Goal: Task Accomplishment & Management: Complete application form

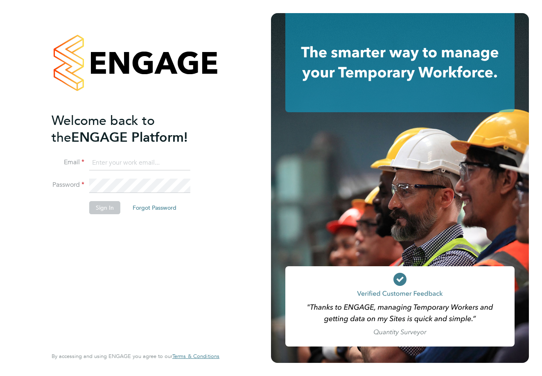
type input "keronchoudhury@hotmail.com"
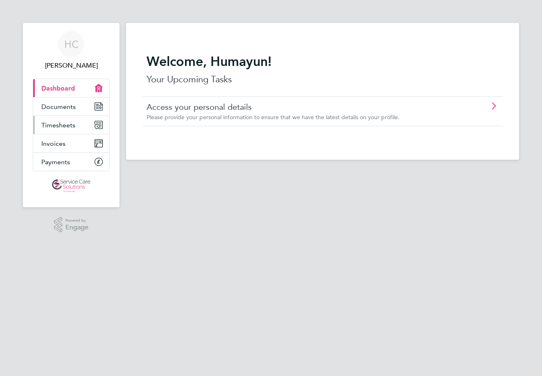
click at [70, 123] on span "Timesheets" at bounding box center [58, 125] width 34 height 8
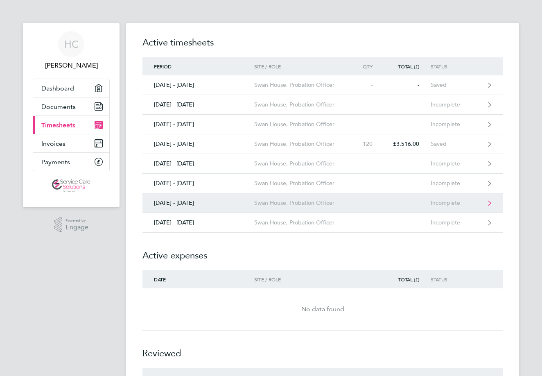
click at [188, 207] on link "[DATE] - [DATE] Swan House, Probation Officer Incomplete" at bounding box center [322, 203] width 360 height 20
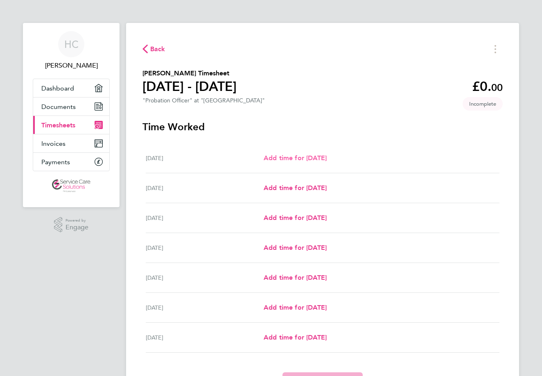
click at [279, 154] on span "Add time for [DATE]" at bounding box center [295, 158] width 63 height 8
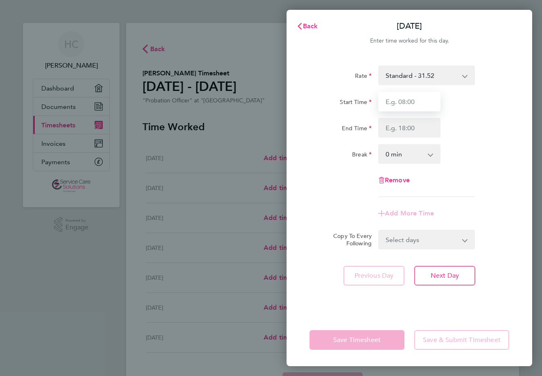
click at [417, 97] on input "Start Time" at bounding box center [409, 102] width 62 height 20
type input "09:00"
type input "17:00"
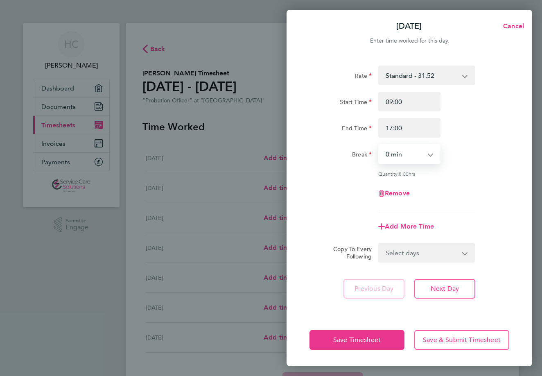
select select "30"
select select "WEEKDAY"
select select "[DATE]"
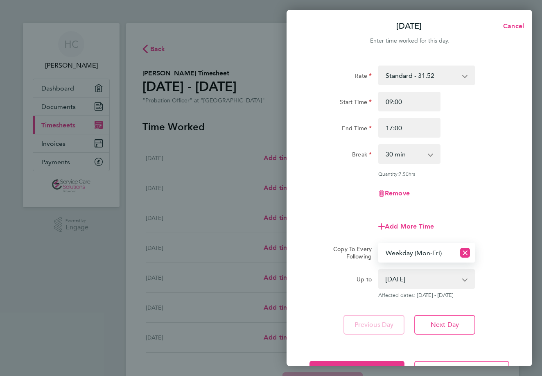
scroll to position [30, 0]
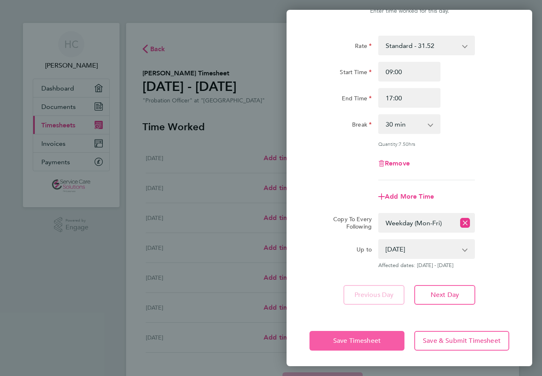
click at [359, 341] on span "Save Timesheet" at bounding box center [356, 340] width 47 height 8
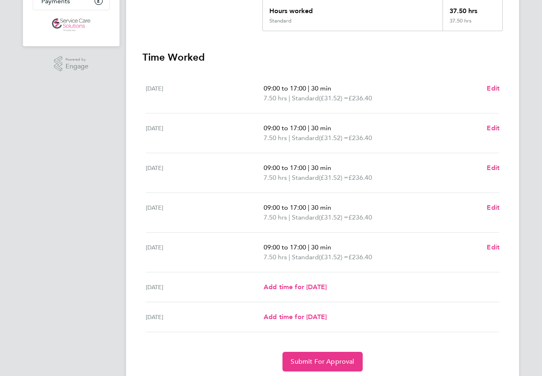
scroll to position [189, 0]
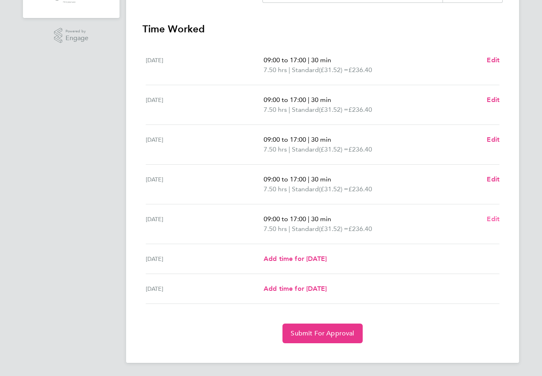
click at [496, 221] on span "Edit" at bounding box center [493, 219] width 13 height 8
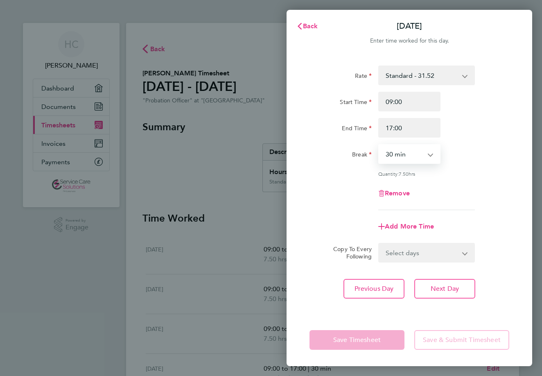
select select "60"
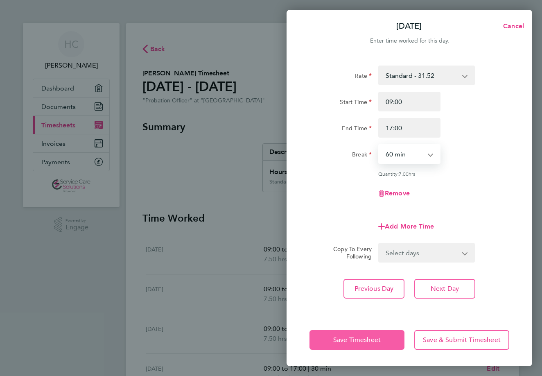
click at [384, 343] on button "Save Timesheet" at bounding box center [356, 340] width 95 height 20
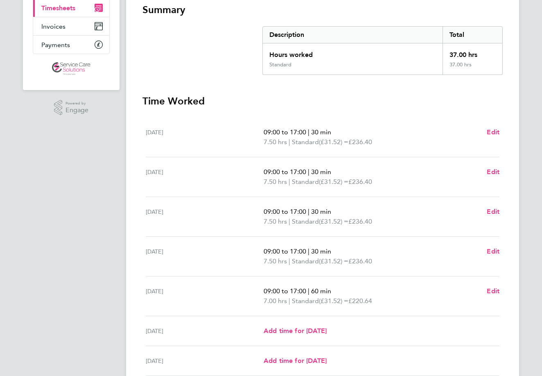
scroll to position [189, 0]
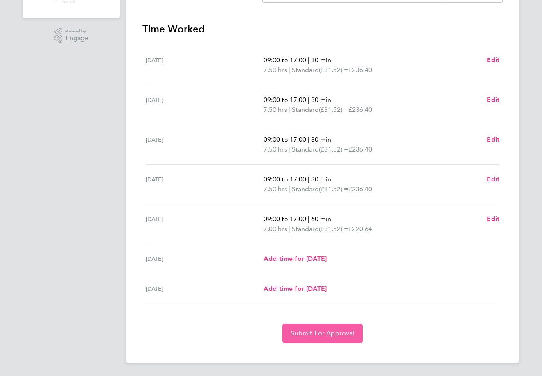
click at [334, 334] on span "Submit For Approval" at bounding box center [322, 333] width 63 height 8
